Goal: Information Seeking & Learning: Find specific page/section

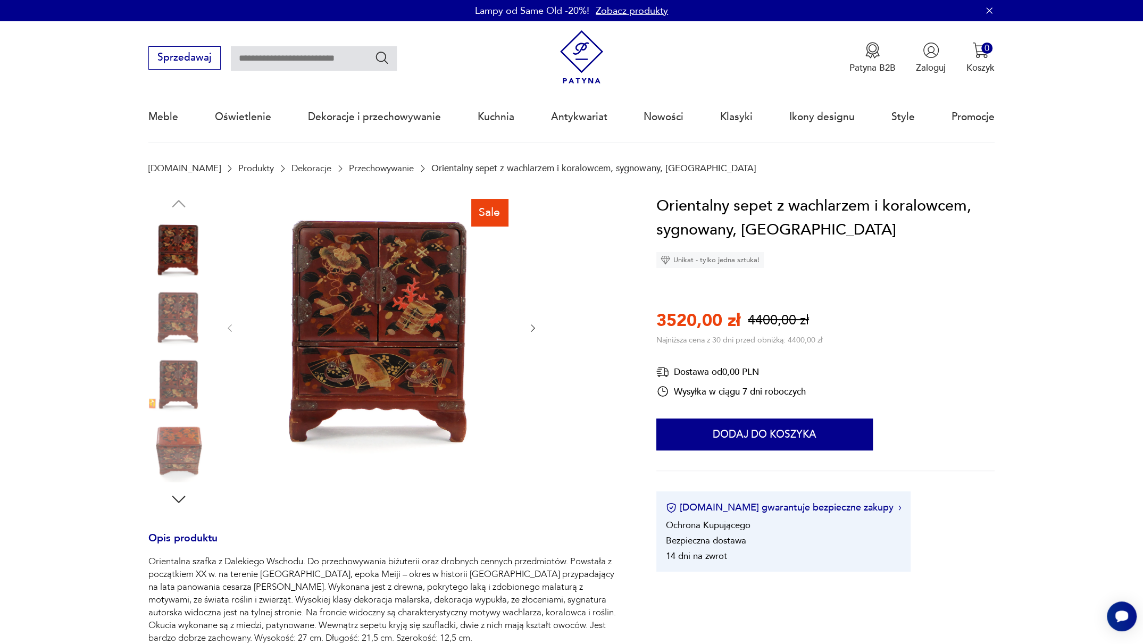
click at [540, 326] on div "Sale" at bounding box center [386, 351] width 477 height 315
click at [533, 328] on icon "button" at bounding box center [532, 328] width 11 height 11
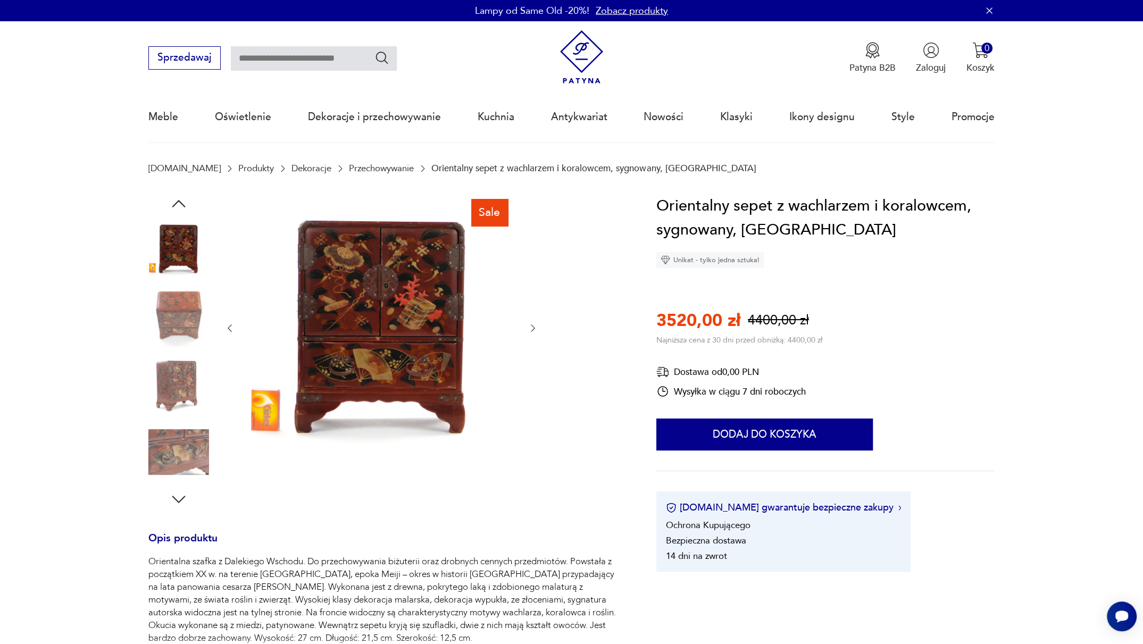
click at [533, 328] on icon "button" at bounding box center [532, 328] width 11 height 11
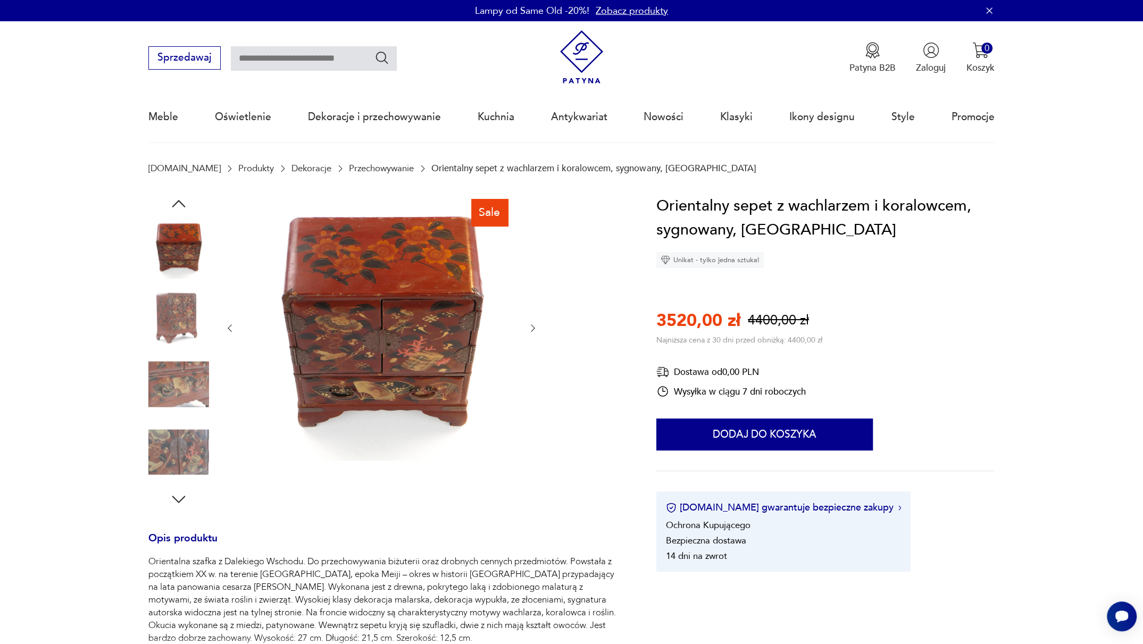
click at [533, 328] on icon "button" at bounding box center [532, 328] width 11 height 11
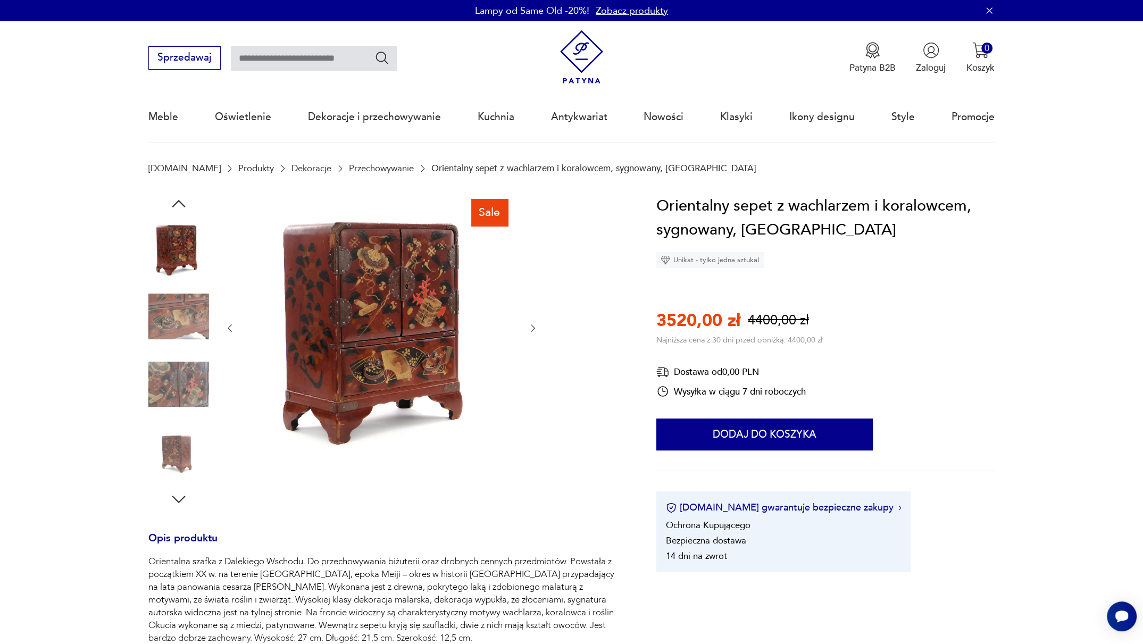
click at [533, 328] on icon "button" at bounding box center [532, 328] width 11 height 11
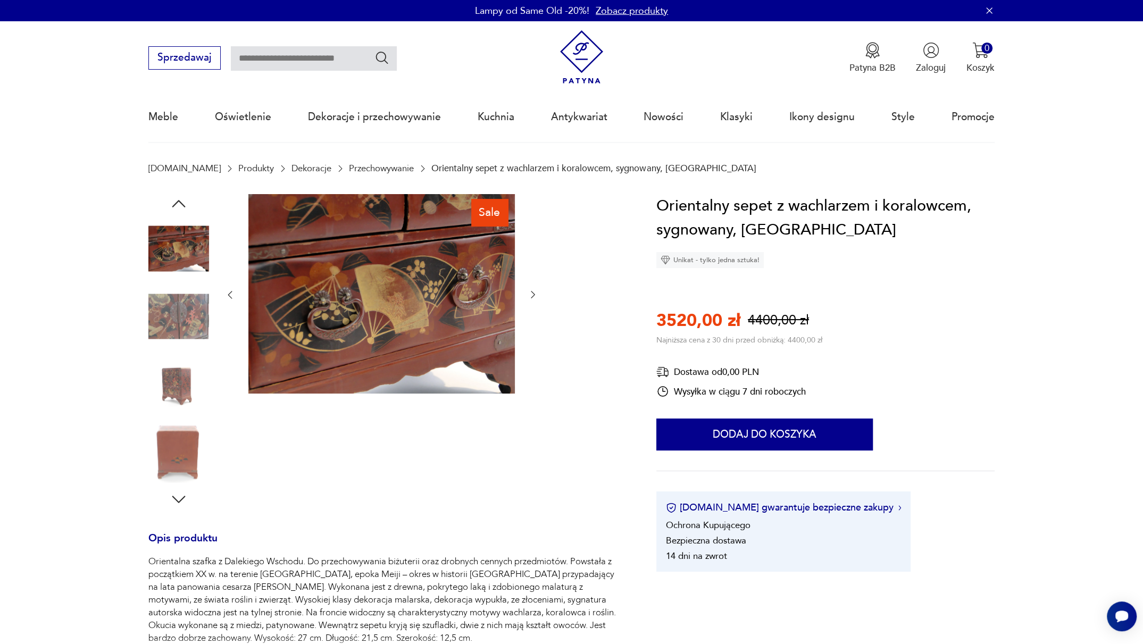
click at [533, 328] on div at bounding box center [381, 295] width 314 height 202
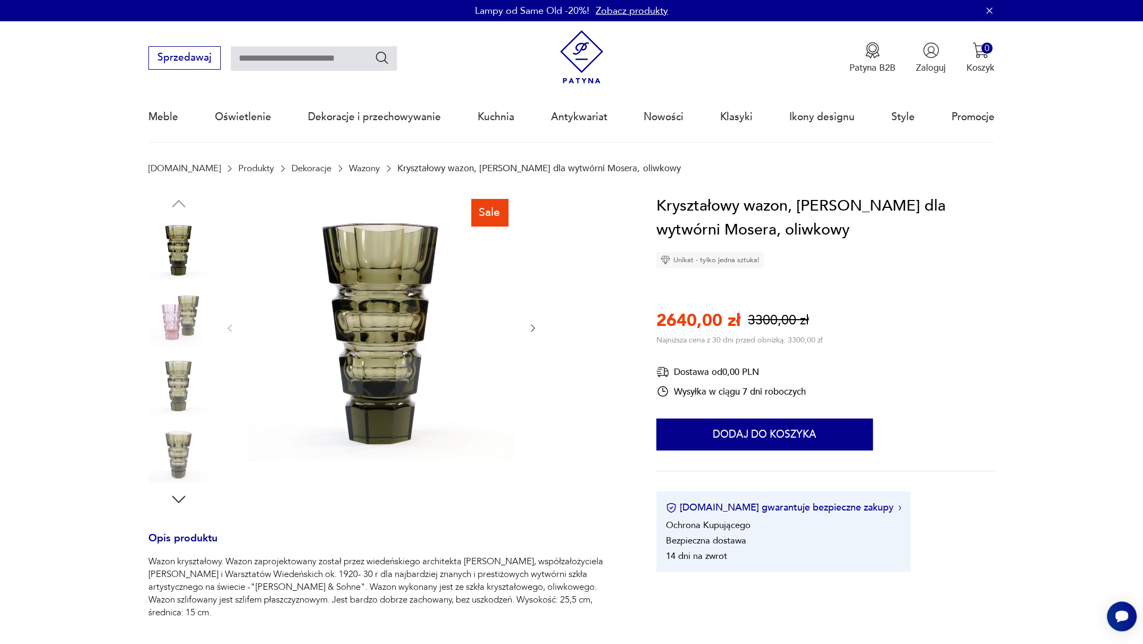
click at [337, 58] on input "text" at bounding box center [314, 58] width 166 height 24
type input "*****"
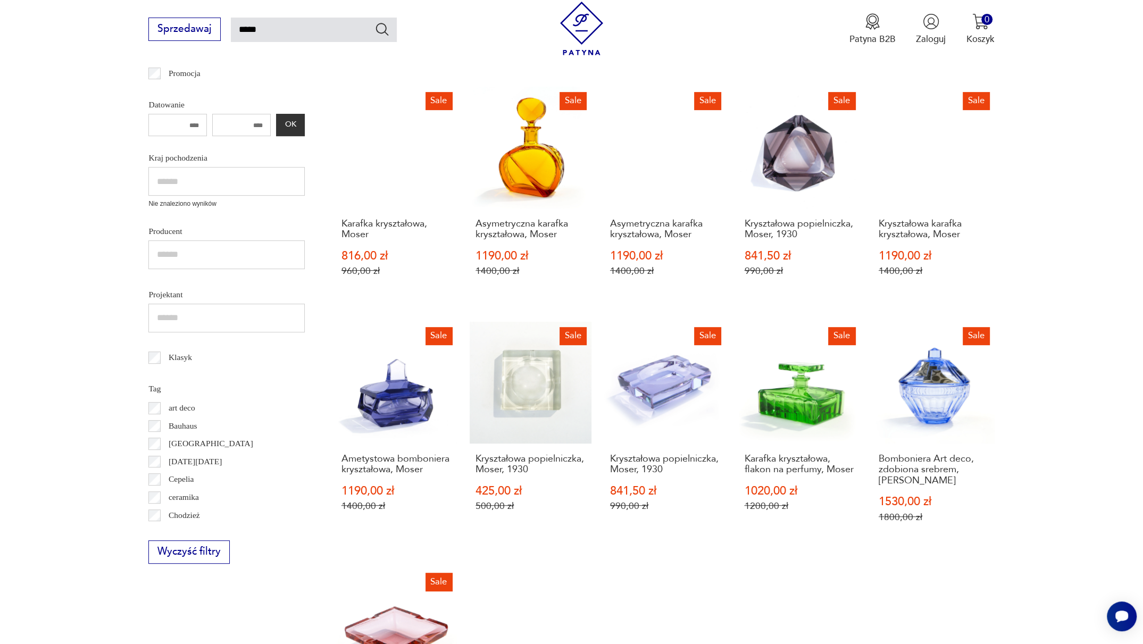
scroll to position [10, 0]
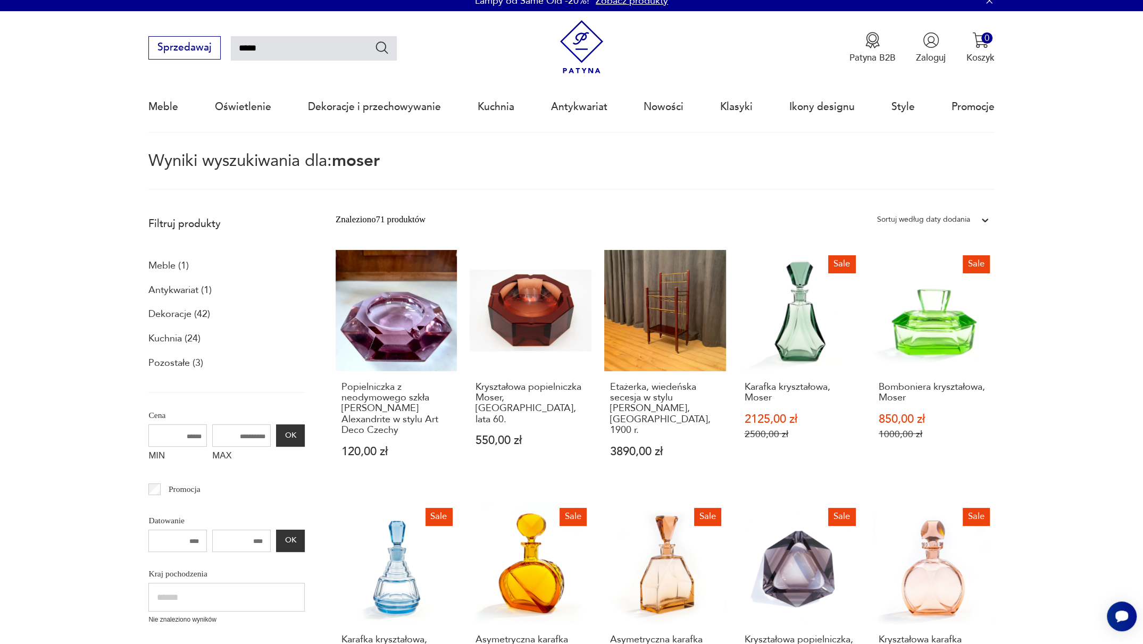
click at [166, 167] on p "Wyniki wyszukiwania dla: [PERSON_NAME]" at bounding box center [570, 171] width 845 height 37
click at [164, 266] on p "Meble (1)" at bounding box center [168, 266] width 40 height 18
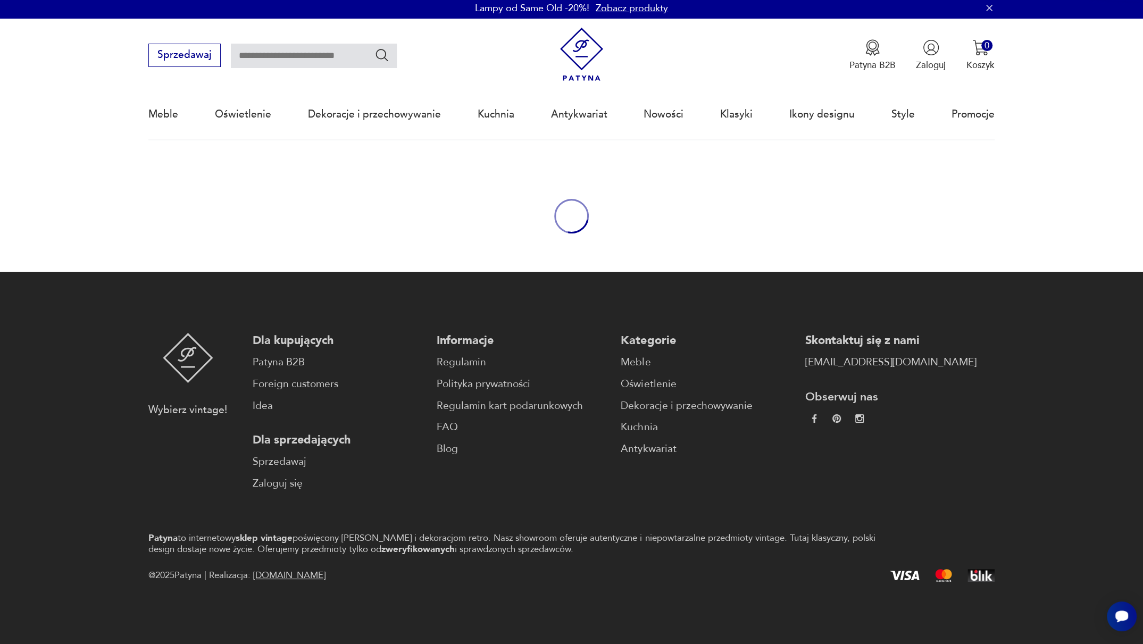
type input "*****"
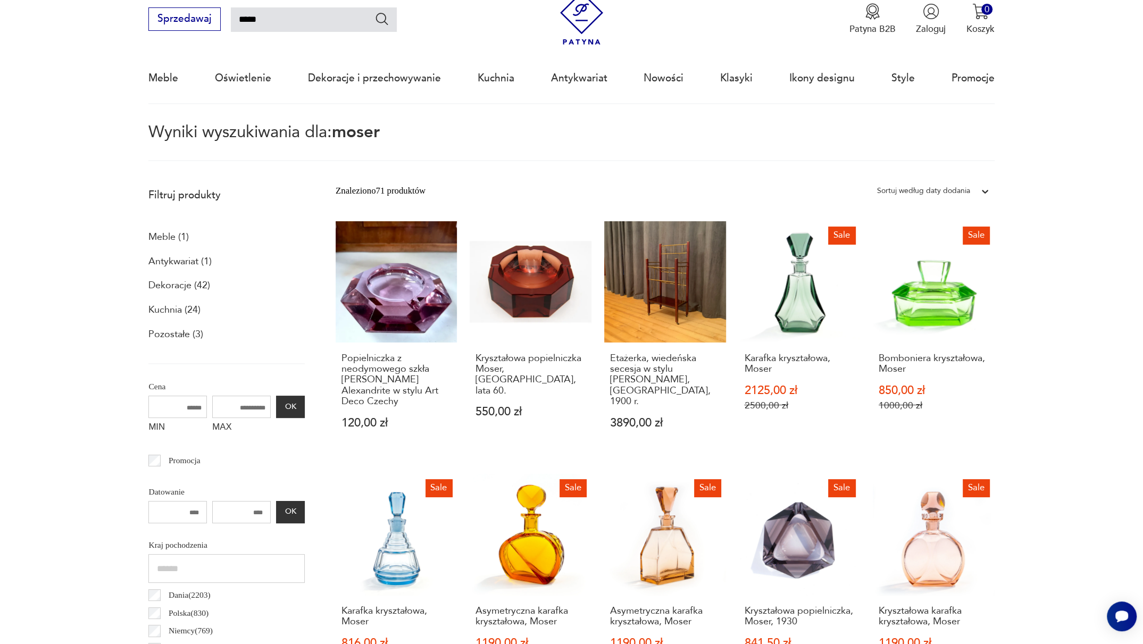
scroll to position [23, 0]
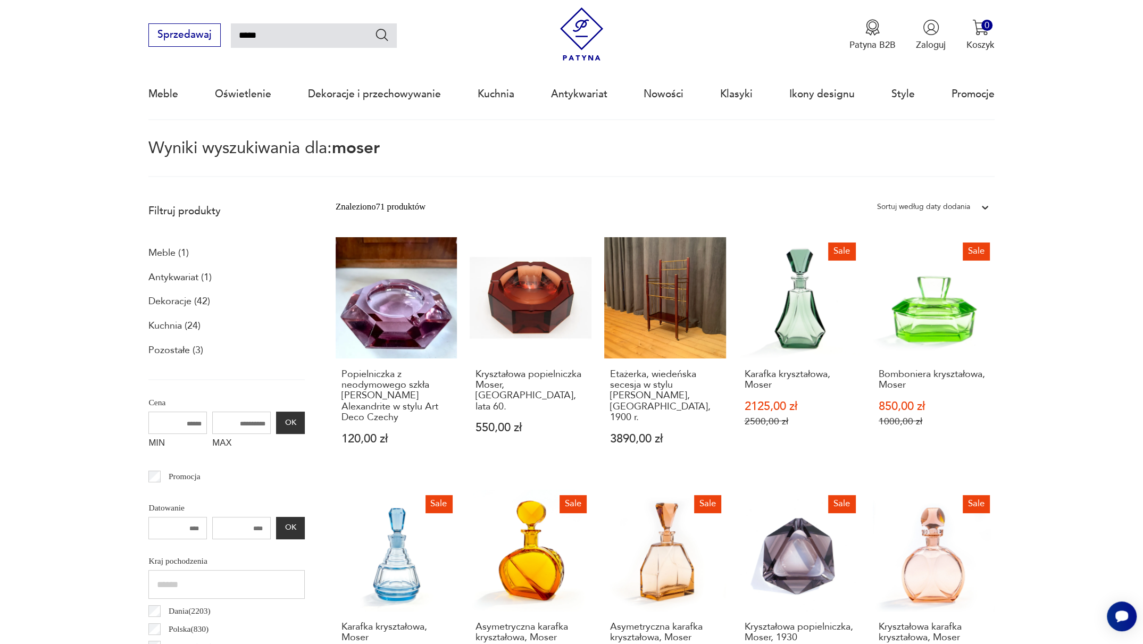
drag, startPoint x: 331, startPoint y: 34, endPoint x: 223, endPoint y: 28, distance: 108.6
click at [223, 28] on div "Sprzedawaj *****" at bounding box center [272, 34] width 248 height 23
drag, startPoint x: 175, startPoint y: 249, endPoint x: 1048, endPoint y: 5, distance: 906.0
